Goal: Task Accomplishment & Management: Manage account settings

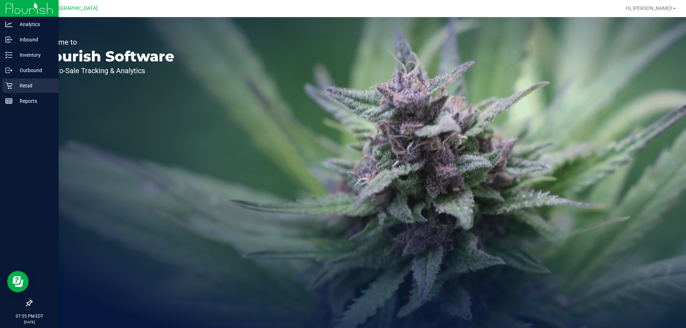
click at [16, 91] on div "Retail" at bounding box center [30, 86] width 56 height 14
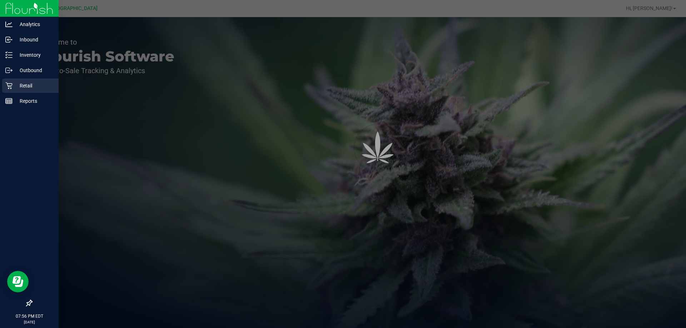
click at [27, 88] on p "Retail" at bounding box center [33, 85] width 43 height 9
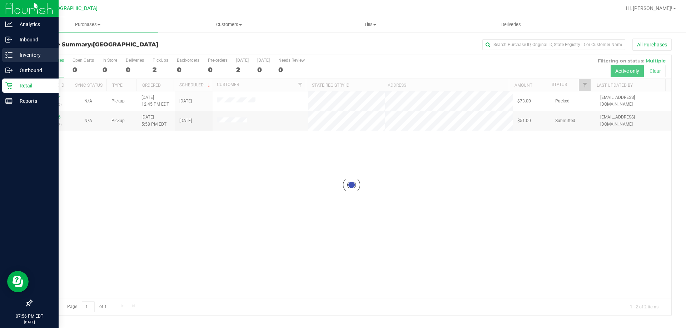
click at [40, 57] on p "Inventory" at bounding box center [33, 55] width 43 height 9
click at [17, 55] on p "Inventory" at bounding box center [33, 55] width 43 height 9
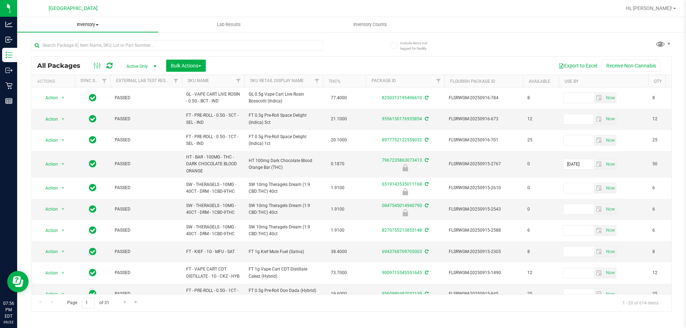
click at [153, 31] on uib-tab-heading "Inventory All packages All inventory Waste log Create inventory" at bounding box center [87, 24] width 141 height 15
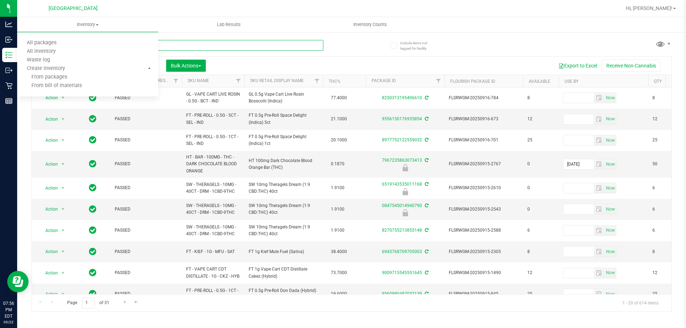
click at [251, 44] on input "text" at bounding box center [177, 45] width 292 height 11
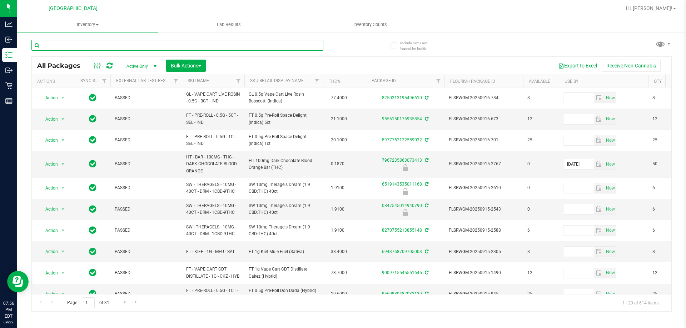
click at [222, 45] on input "text" at bounding box center [177, 45] width 292 height 11
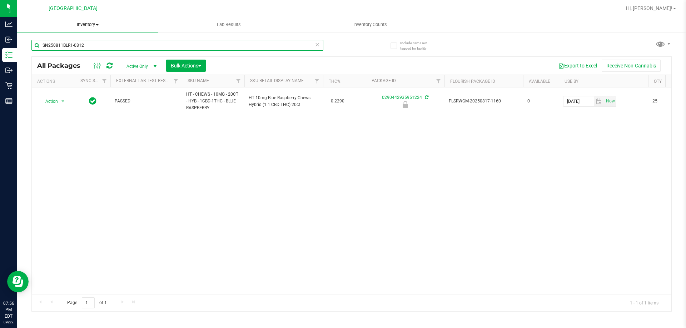
type input "SN250811BLR1-0812"
click at [110, 26] on span "Inventory" at bounding box center [87, 24] width 141 height 6
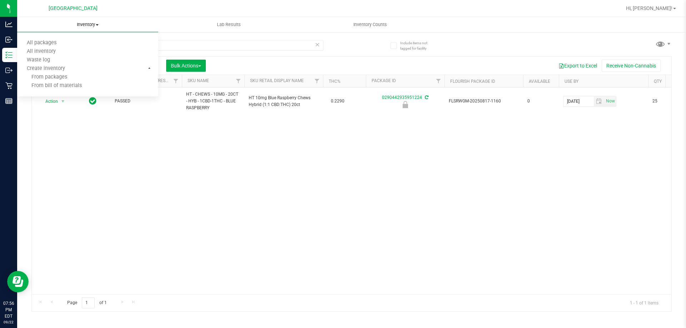
click at [96, 25] on span at bounding box center [97, 24] width 3 height 1
click at [91, 20] on uib-tab-heading "Inventory All packages All inventory Waste log Create inventory" at bounding box center [87, 24] width 141 height 15
click at [49, 51] on span "All inventory" at bounding box center [41, 52] width 48 height 6
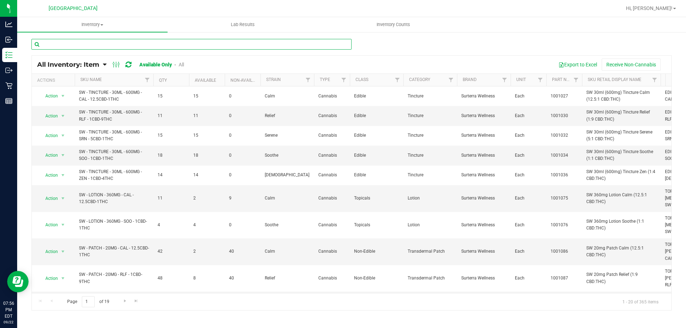
click at [79, 46] on input "text" at bounding box center [191, 44] width 320 height 11
click at [182, 64] on link "All" at bounding box center [181, 65] width 5 height 6
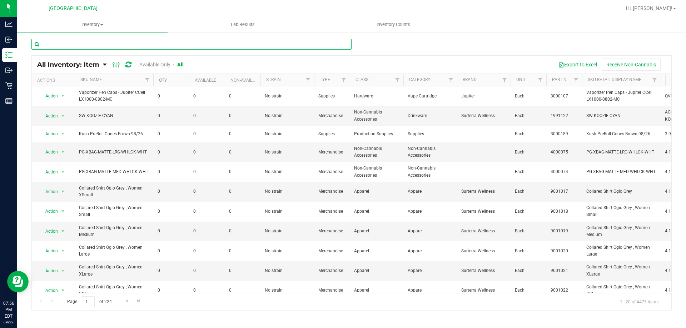
click at [131, 41] on input "text" at bounding box center [191, 44] width 320 height 11
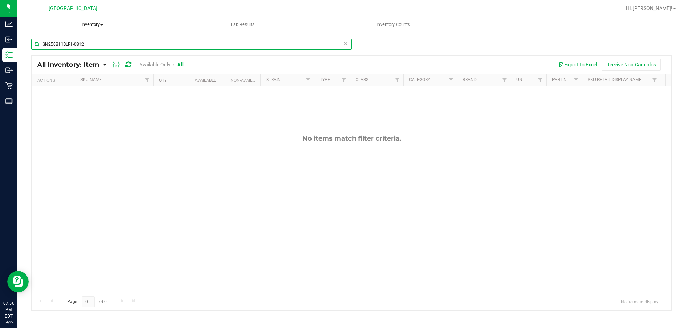
type input "SN250811BLR1-0812"
click at [100, 27] on span "Inventory" at bounding box center [92, 24] width 150 height 6
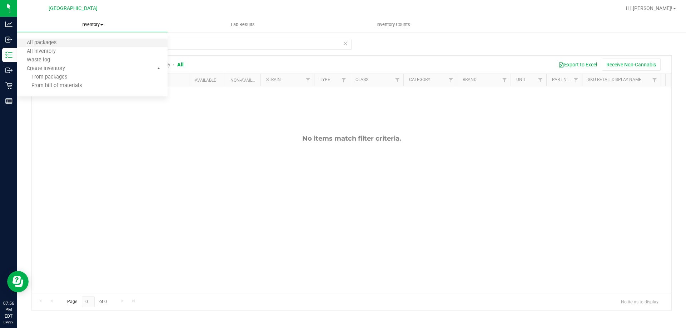
click at [54, 39] on li "All packages" at bounding box center [92, 43] width 150 height 9
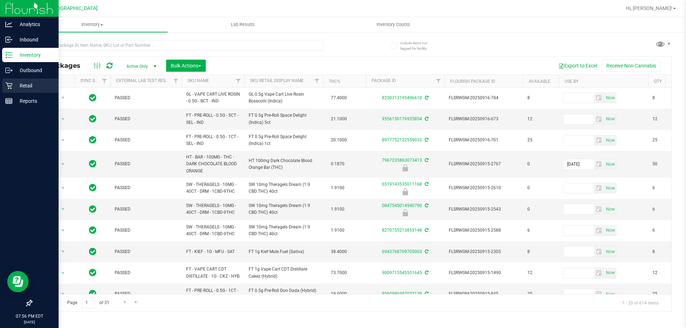
click at [16, 87] on p "Retail" at bounding box center [33, 85] width 43 height 9
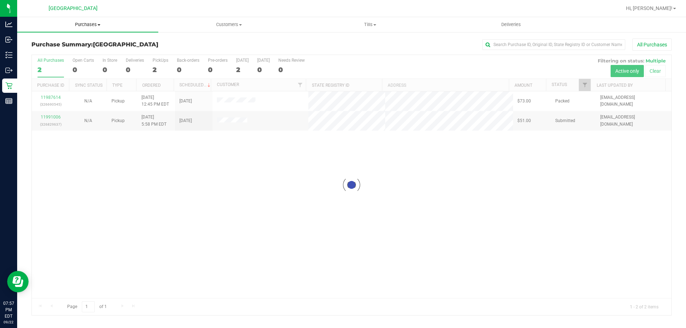
click at [100, 25] on span at bounding box center [98, 24] width 3 height 1
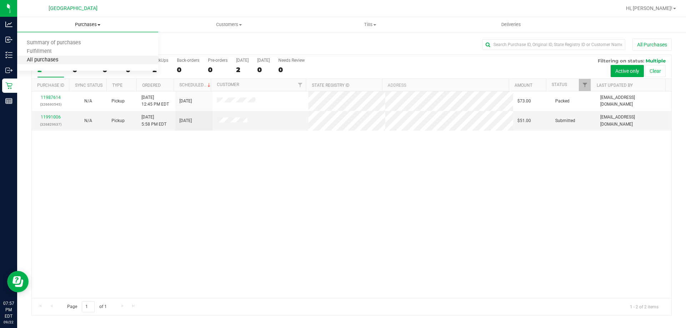
click at [47, 57] on span "All purchases" at bounding box center [42, 60] width 51 height 6
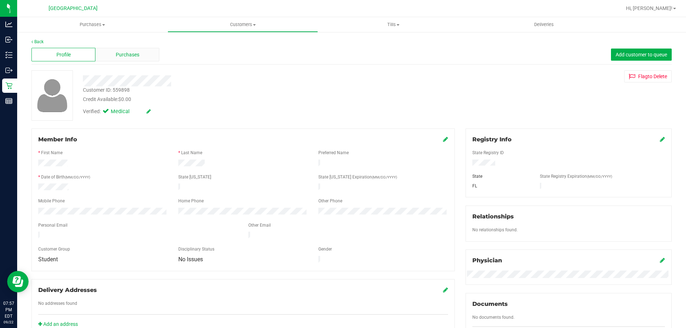
click at [125, 55] on span "Purchases" at bounding box center [128, 54] width 24 height 7
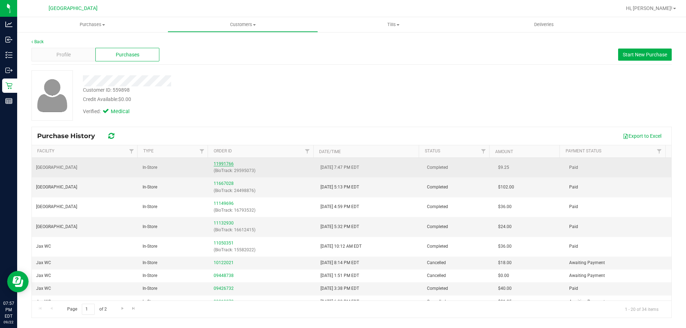
click at [225, 163] on link "11991766" at bounding box center [224, 163] width 20 height 5
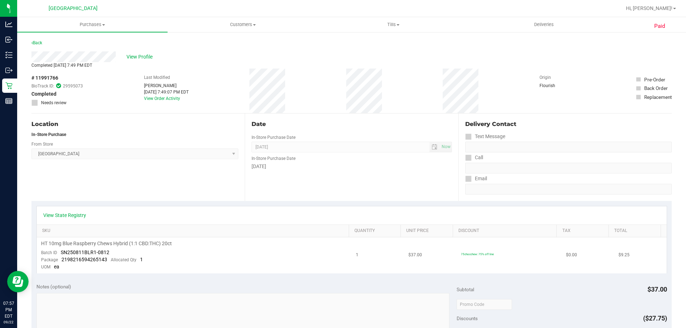
click at [90, 252] on span "SN250811BLR1-0812" at bounding box center [85, 253] width 49 height 6
click at [91, 252] on span "SN250811BLR1-0812" at bounding box center [85, 253] width 49 height 6
drag, startPoint x: 113, startPoint y: 253, endPoint x: 60, endPoint y: 251, distance: 53.2
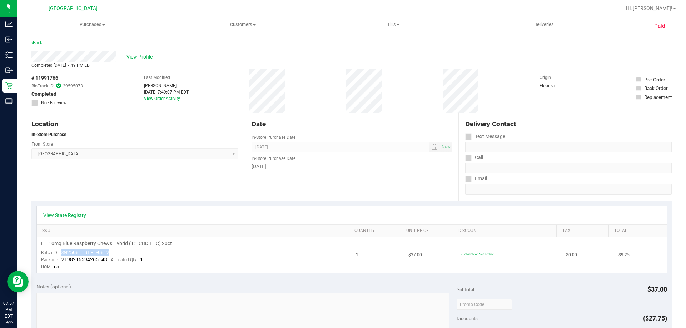
click at [60, 251] on td "HT 10mg Blue Raspberry Chews Hybrid (1:1 CBD:THC) 20ct Batch ID SN250811BLR1-08…" at bounding box center [194, 255] width 315 height 36
copy span "SN250811BLR1-0812"
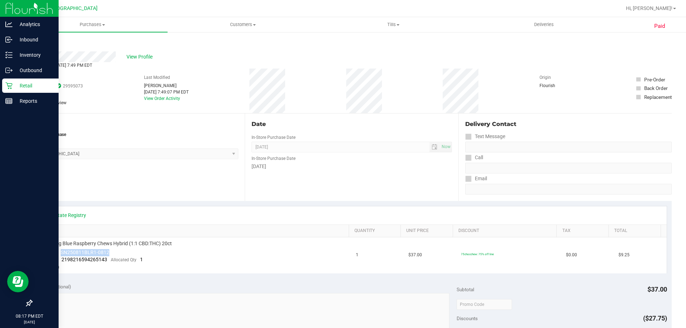
click at [13, 86] on p "Retail" at bounding box center [33, 85] width 43 height 9
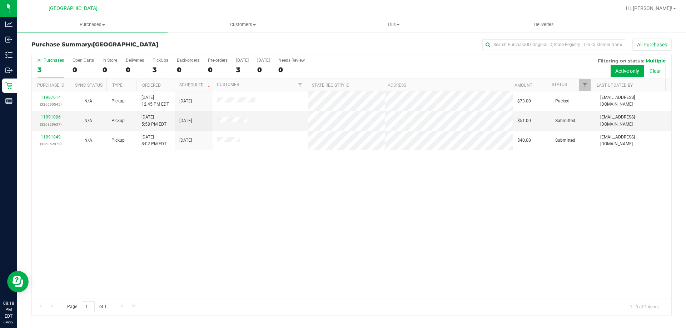
click at [230, 232] on div "11987614 (326690545) N/A Pickup [DATE] 12:45 PM EDT 9/22/2025 $73.00 Packed [EM…" at bounding box center [351, 194] width 639 height 207
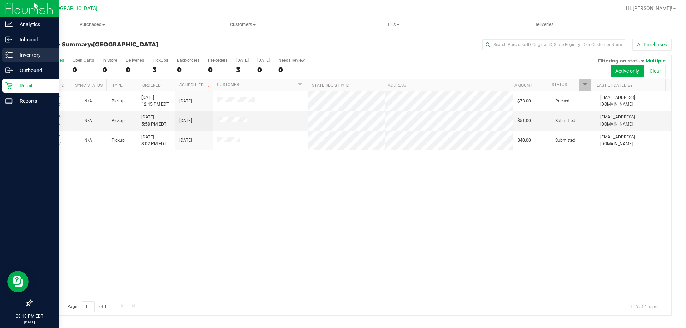
click at [14, 58] on p "Inventory" at bounding box center [33, 55] width 43 height 9
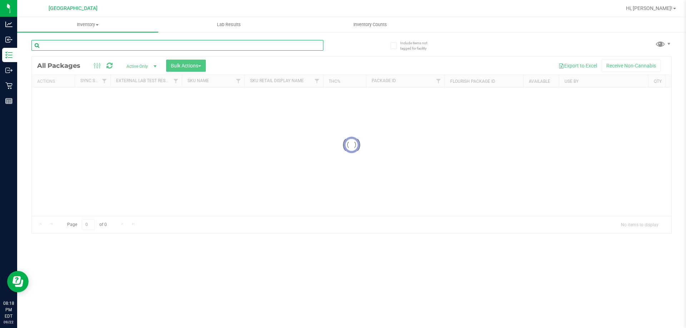
click at [87, 49] on input "text" at bounding box center [177, 45] width 292 height 11
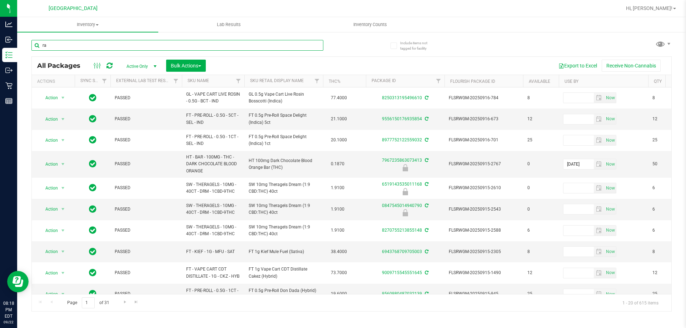
type input "r"
type input "grape"
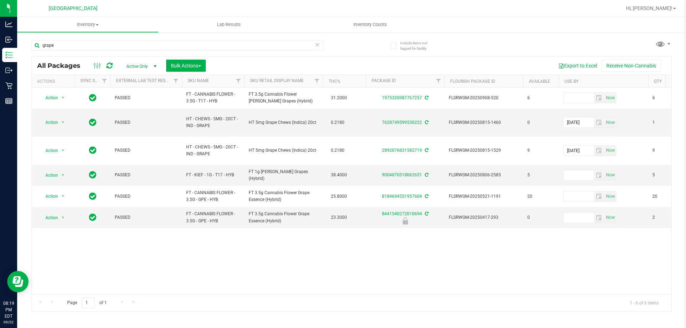
click at [326, 247] on div "Action Action Adjust qty Create package Edit attributes Global inventory Locate…" at bounding box center [351, 190] width 639 height 207
click at [104, 49] on input "grape" at bounding box center [177, 45] width 292 height 11
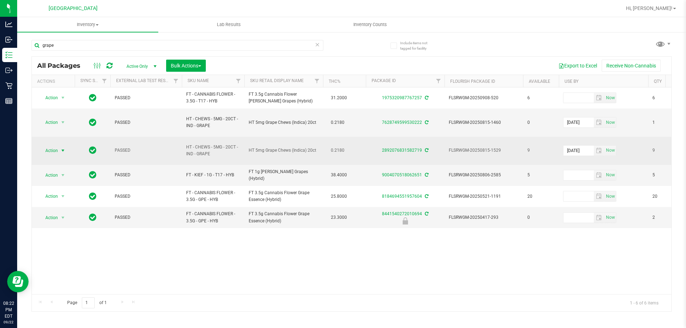
click at [56, 152] on span "Action" at bounding box center [48, 151] width 19 height 10
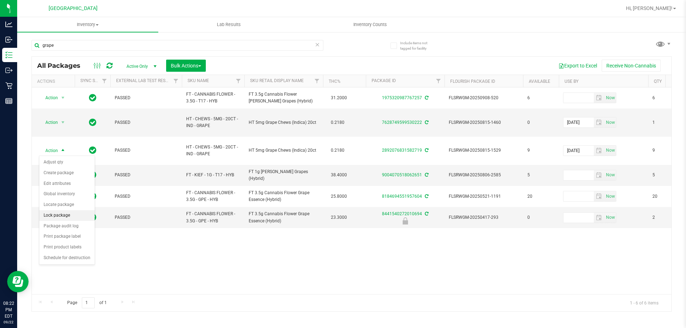
click at [66, 218] on li "Lock package" at bounding box center [66, 215] width 55 height 11
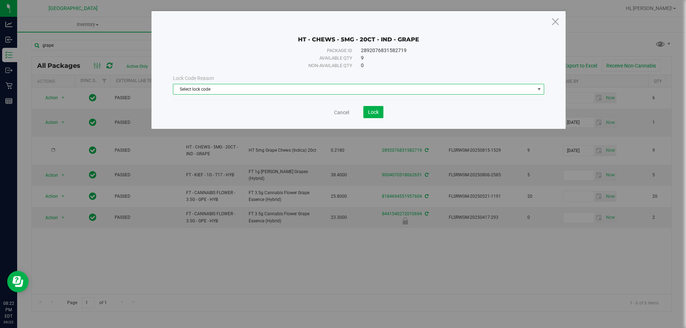
click at [244, 89] on span "Select lock code" at bounding box center [353, 89] width 361 height 10
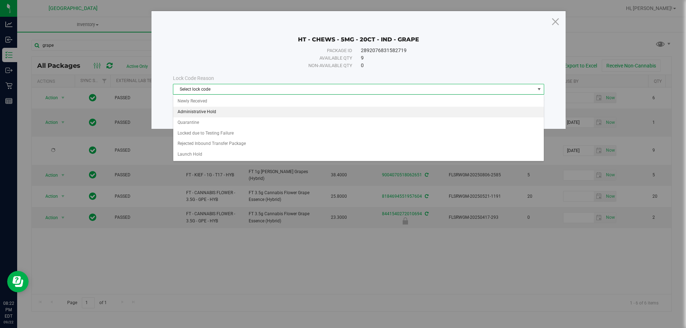
click at [213, 110] on li "Administrative Hold" at bounding box center [358, 112] width 370 height 11
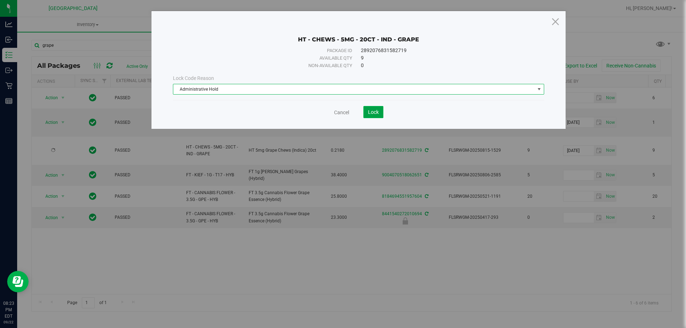
click at [373, 114] on span "Lock" at bounding box center [373, 112] width 11 height 6
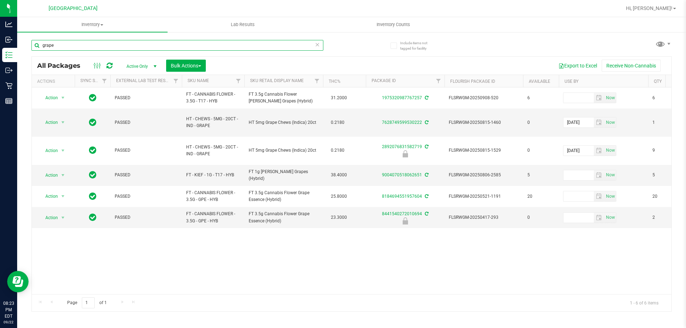
click at [219, 47] on input "grape" at bounding box center [177, 45] width 292 height 11
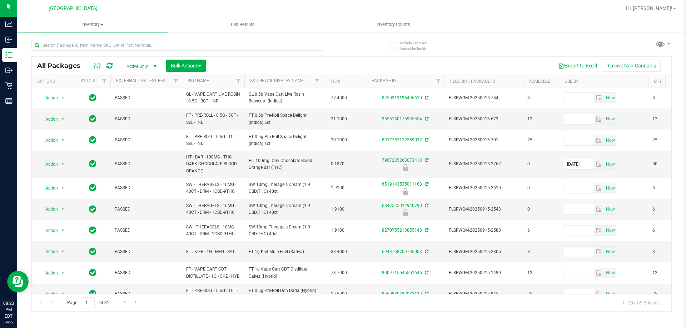
click at [346, 53] on div at bounding box center [191, 45] width 320 height 23
click at [669, 7] on span "Hi, [PERSON_NAME]!" at bounding box center [649, 8] width 46 height 6
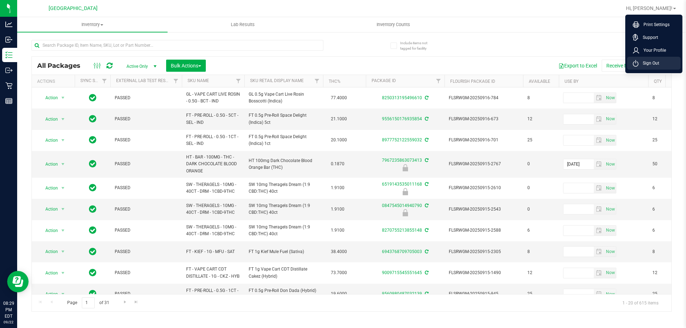
click at [659, 59] on li "Sign Out" at bounding box center [654, 63] width 54 height 13
